Goal: Information Seeking & Learning: Learn about a topic

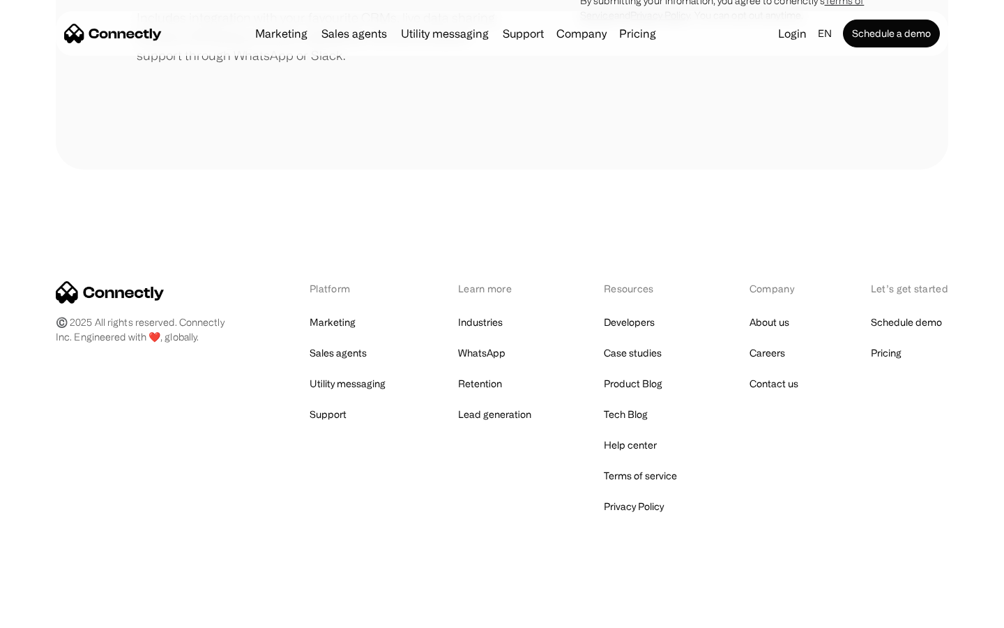
scroll to position [648, 0]
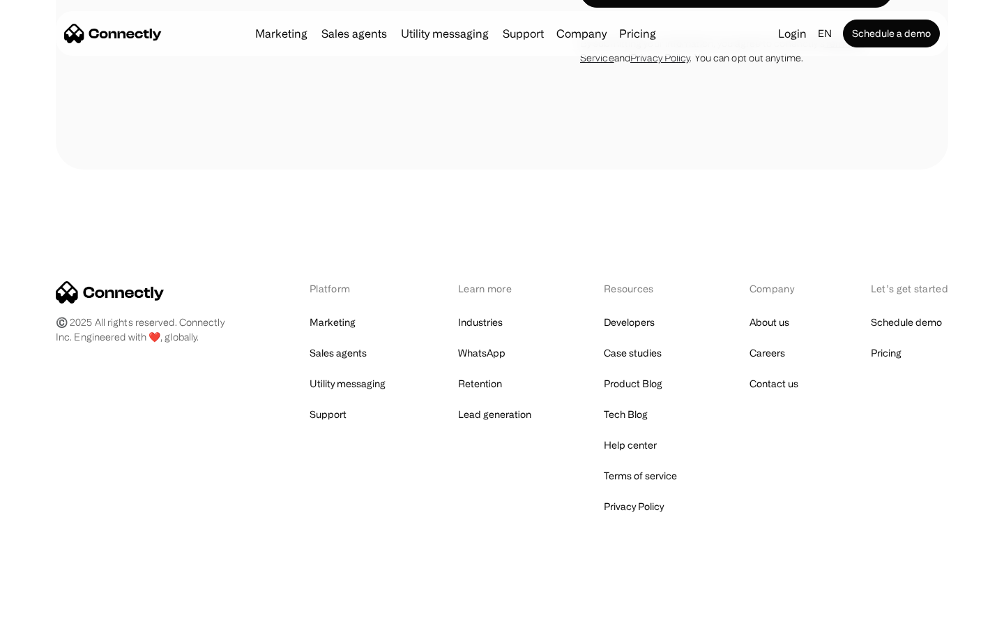
scroll to position [2045, 0]
